Goal: Information Seeking & Learning: Learn about a topic

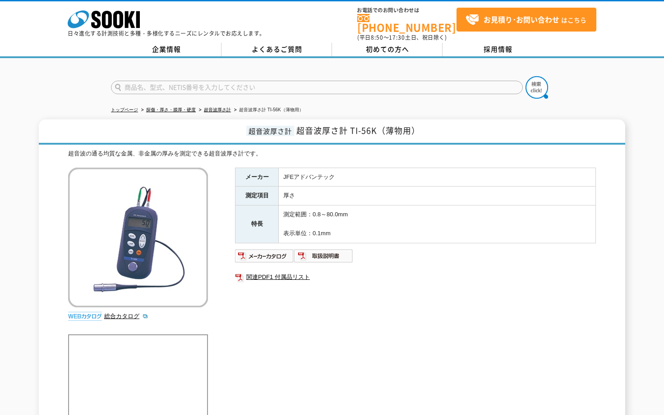
drag, startPoint x: 355, startPoint y: 227, endPoint x: 242, endPoint y: 169, distance: 127.1
click at [242, 169] on tbody "メーカー JFEアドバンテック 測定項目 厚さ 特長 測定範囲：0.8～80.0mm 表示単位：0.1mm" at bounding box center [415, 205] width 360 height 75
click at [431, 120] on h1 "超音波厚さ計 超音波厚さ計 TI-56K（薄物用）" at bounding box center [332, 132] width 586 height 25
drag, startPoint x: 431, startPoint y: 120, endPoint x: 248, endPoint y: 122, distance: 183.1
click at [248, 122] on h1 "超音波厚さ計 超音波厚さ計 TI-56K（薄物用）" at bounding box center [332, 132] width 586 height 25
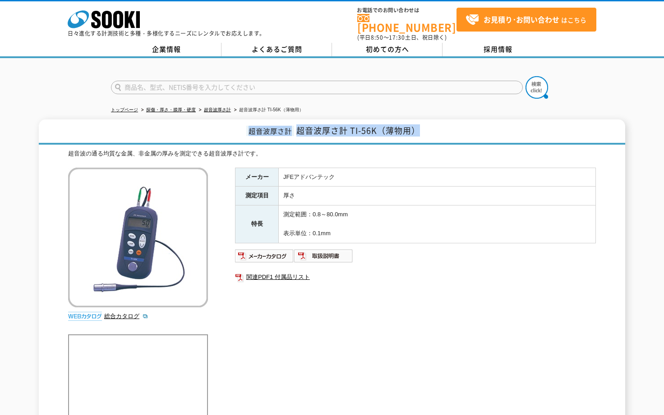
copy h1 "超音波厚さ計 超音波厚さ計 TI-56K（薄物用）"
drag, startPoint x: 346, startPoint y: 228, endPoint x: 243, endPoint y: 176, distance: 115.2
click at [243, 176] on tbody "メーカー JFEアドバンテック 測定項目 厚さ 特長 測定範囲：0.8～80.0mm 表示単位：0.1mm" at bounding box center [415, 205] width 360 height 75
copy tbody "メーカー JFEアドバンテック 測定項目 厚さ 特長 測定範囲：0.8～80.0mm 表示単位：0.1mm"
click at [324, 349] on div "メーカー JFEアドバンテック 測定項目 厚さ 特長 測定範囲：0.8～80.0mm 表示単位：0.1mm 関連PDF1 付属品リスト" at bounding box center [415, 265] width 361 height 194
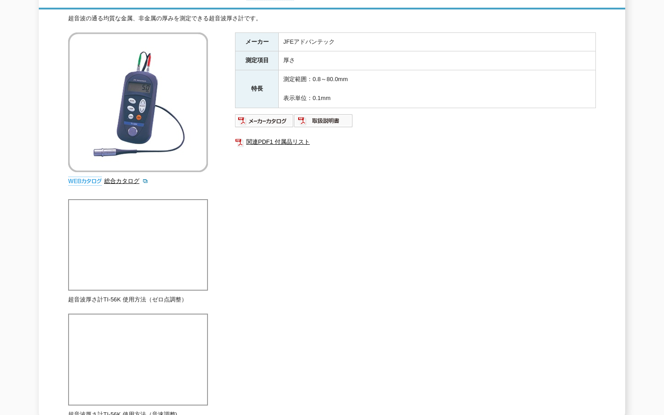
scroll to position [225, 0]
